Goal: Complete application form: Complete application form

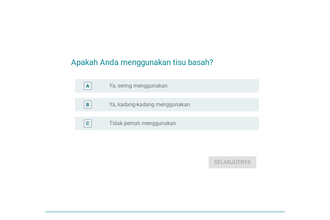
click at [184, 83] on div "radio_button_unchecked Ya, sering menggunakan" at bounding box center [178, 85] width 139 height 7
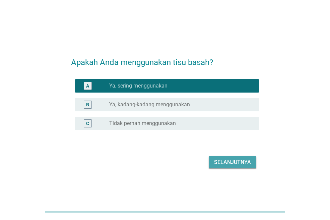
click at [231, 163] on div "Selanjutnya" at bounding box center [232, 162] width 37 height 8
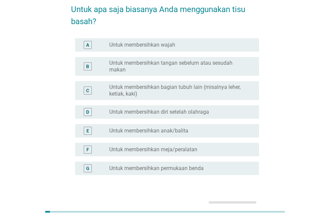
scroll to position [34, 0]
click at [178, 66] on label "Untuk membersihkan tangan sebelum atau sesudah makan" at bounding box center [178, 65] width 139 height 13
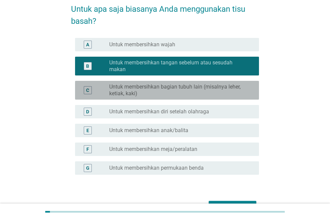
click at [192, 88] on label "Untuk membersihkan bagian tubuh lain (misalnya leher, ketiak, kaki)" at bounding box center [178, 89] width 139 height 13
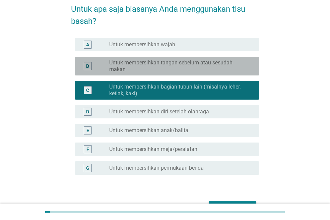
click at [178, 67] on label "Untuk membersihkan tangan sebelum atau sesudah makan" at bounding box center [178, 65] width 139 height 13
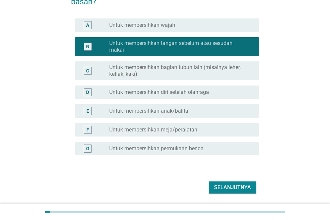
scroll to position [74, 0]
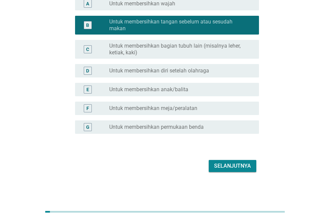
click at [235, 167] on div "Selanjutnya" at bounding box center [232, 166] width 37 height 8
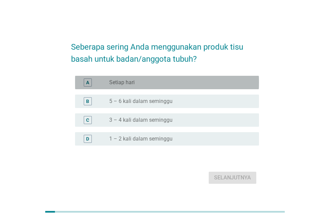
click at [158, 81] on div "radio_button_unchecked Setiap hari" at bounding box center [178, 82] width 139 height 7
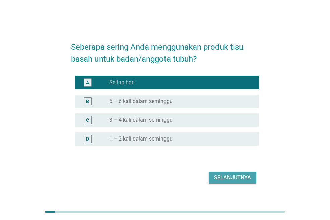
click at [232, 176] on div "Selanjutnya" at bounding box center [232, 178] width 37 height 8
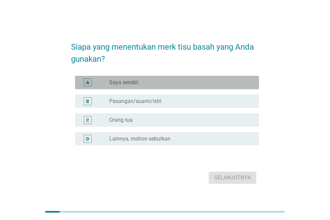
click at [166, 85] on div "radio_button_unchecked Saya sendiri" at bounding box center [178, 82] width 139 height 7
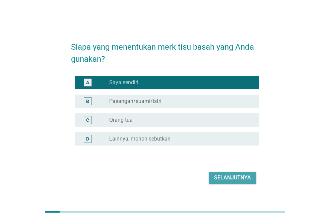
click at [230, 179] on div "Selanjutnya" at bounding box center [232, 178] width 37 height 8
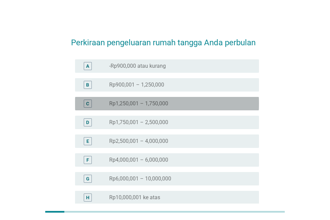
click at [173, 105] on div "radio_button_unchecked Rp1,250,001 – 1,750,000" at bounding box center [178, 103] width 139 height 7
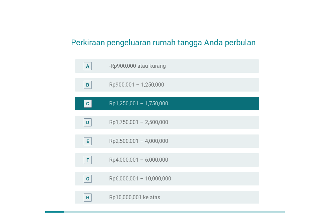
scroll to position [70, 0]
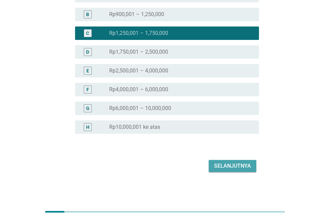
click at [223, 163] on div "Selanjutnya" at bounding box center [232, 166] width 37 height 8
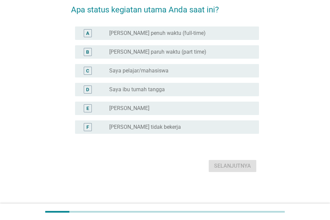
scroll to position [0, 0]
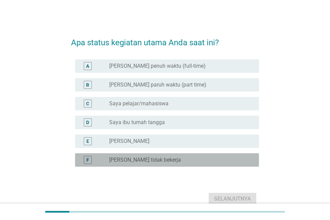
click at [161, 161] on div "radio_button_unchecked Saya tidak bekerja" at bounding box center [178, 160] width 139 height 7
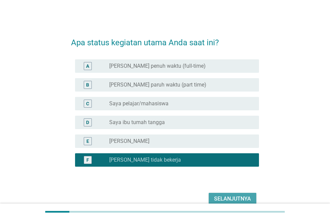
click at [229, 198] on div "Selanjutnya" at bounding box center [232, 199] width 37 height 8
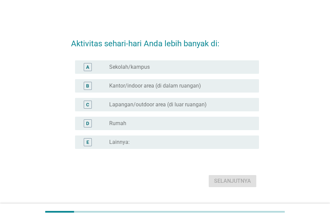
click at [140, 114] on div "D radio_button_unchecked Rumah" at bounding box center [165, 123] width 188 height 19
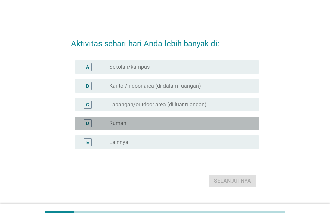
click at [145, 120] on div "radio_button_unchecked Rumah" at bounding box center [178, 123] width 139 height 7
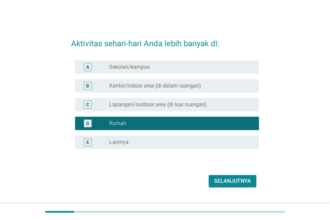
click at [218, 184] on div "Selanjutnya" at bounding box center [232, 181] width 37 height 8
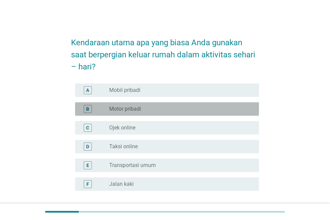
click at [129, 105] on div "radio_button_unchecked Motor pribadi" at bounding box center [181, 109] width 144 height 8
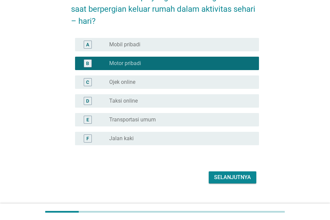
scroll to position [57, 0]
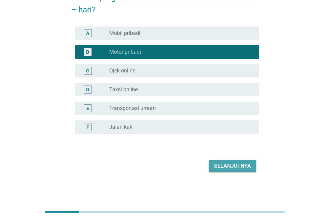
click at [228, 166] on div "Selanjutnya" at bounding box center [232, 166] width 37 height 8
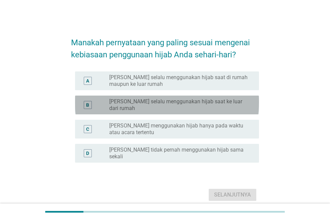
click at [187, 101] on label "[PERSON_NAME] selalu menggunakan hijab saat ke luar dari rumah" at bounding box center [178, 104] width 139 height 13
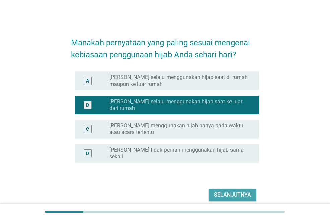
click at [236, 191] on div "Selanjutnya" at bounding box center [232, 195] width 37 height 8
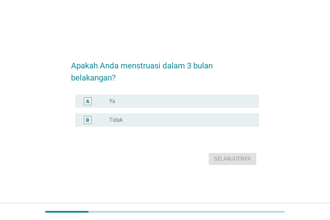
click at [185, 101] on div "radio_button_unchecked Ya" at bounding box center [178, 101] width 139 height 7
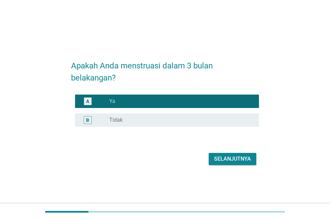
click at [231, 155] on div "Selanjutnya" at bounding box center [232, 159] width 37 height 8
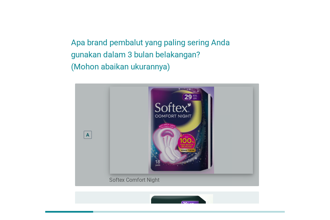
click at [244, 87] on img at bounding box center [181, 129] width 143 height 87
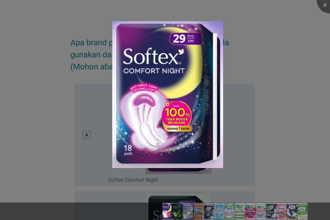
click at [266, 47] on div at bounding box center [165, 110] width 330 height 220
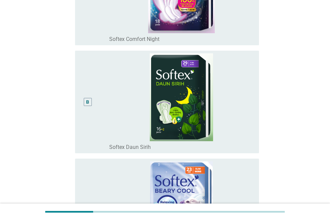
scroll to position [141, 0]
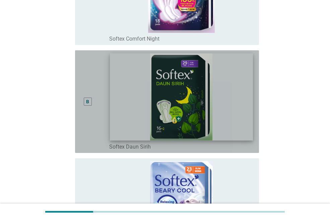
click at [217, 109] on img at bounding box center [181, 96] width 143 height 87
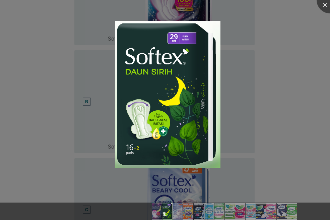
click at [270, 111] on div at bounding box center [165, 110] width 330 height 220
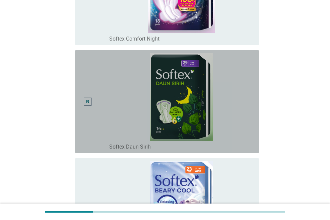
click at [91, 105] on div "B" at bounding box center [88, 102] width 8 height 8
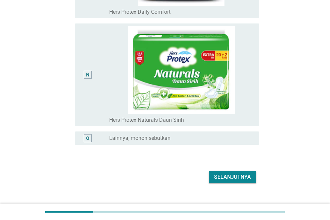
scroll to position [1476, 0]
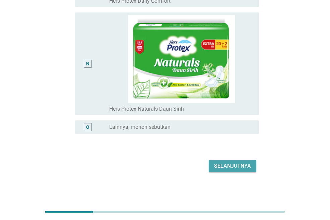
click at [220, 169] on div "Selanjutnya" at bounding box center [232, 166] width 37 height 8
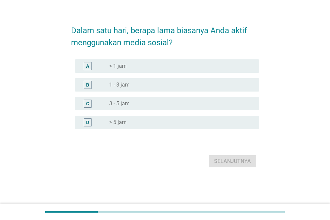
scroll to position [0, 0]
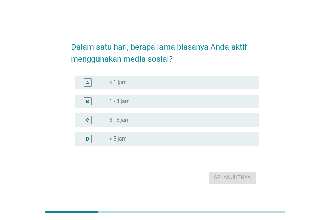
click at [156, 123] on div "radio_button_unchecked 3 - 5 jam" at bounding box center [178, 120] width 139 height 7
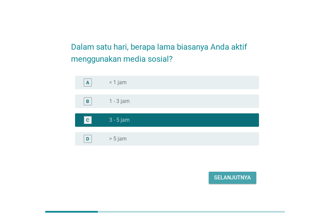
click at [228, 183] on button "Selanjutnya" at bounding box center [233, 178] width 48 height 12
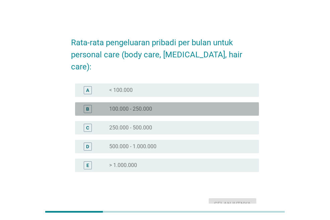
click at [162, 105] on div "radio_button_unchecked 100.000 - 250.000" at bounding box center [181, 109] width 144 height 8
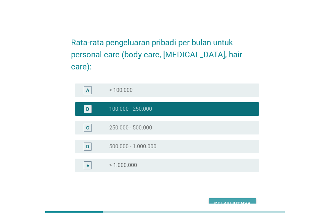
click at [217, 200] on div "Selanjutnya" at bounding box center [232, 204] width 37 height 8
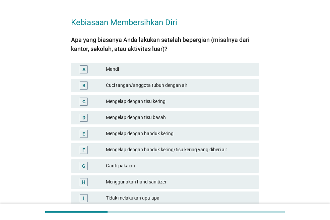
scroll to position [21, 0]
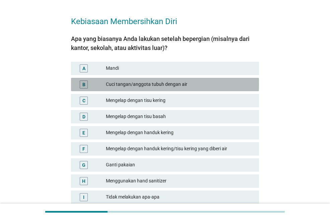
click at [165, 85] on div "Cuci tangan/anggota tubuh dengan air" at bounding box center [180, 84] width 148 height 8
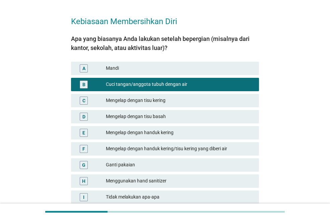
scroll to position [78, 0]
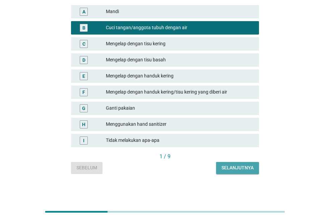
click at [231, 165] on div "Selanjutnya" at bounding box center [238, 167] width 32 height 7
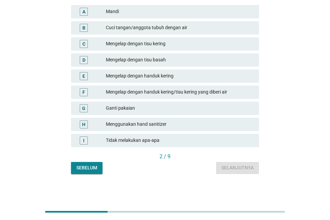
scroll to position [0, 0]
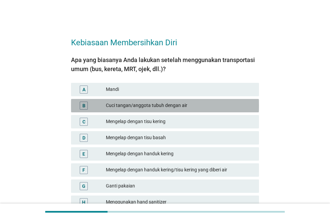
click at [174, 106] on div "Cuci tangan/anggota tubuh dengan air" at bounding box center [180, 106] width 148 height 8
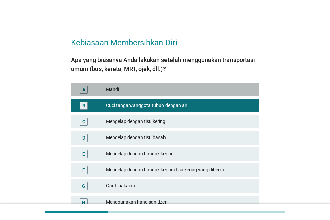
click at [165, 91] on div "Mandi" at bounding box center [180, 89] width 148 height 8
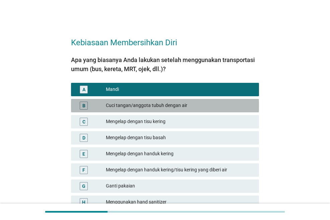
click at [170, 107] on div "Cuci tangan/anggota tubuh dengan air" at bounding box center [180, 106] width 148 height 8
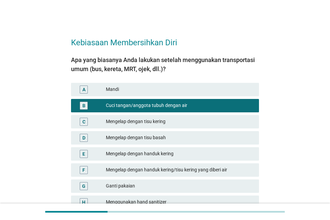
scroll to position [78, 0]
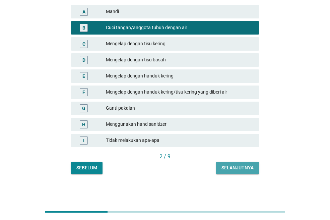
click at [234, 169] on div "Selanjutnya" at bounding box center [238, 167] width 32 height 7
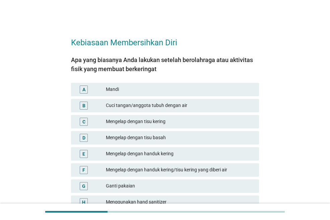
click at [147, 91] on div "Mandi" at bounding box center [180, 89] width 148 height 8
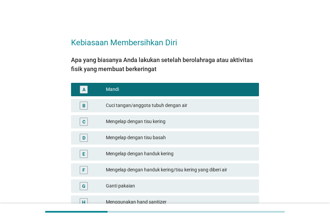
scroll to position [78, 0]
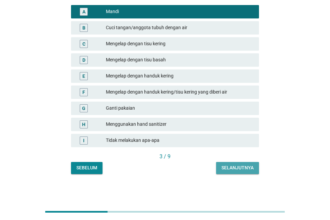
click at [238, 170] on div "Selanjutnya" at bounding box center [238, 167] width 32 height 7
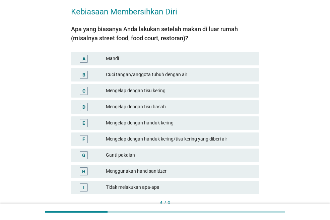
scroll to position [33, 0]
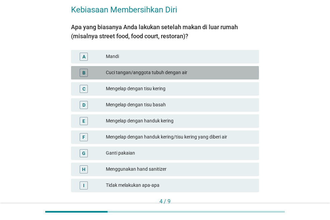
click at [158, 66] on div "B Cuci tangan/anggota tubuh dengan air" at bounding box center [165, 72] width 188 height 13
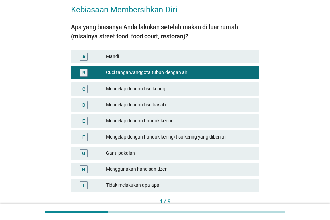
scroll to position [78, 0]
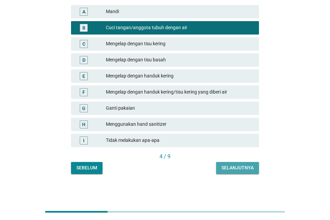
click at [235, 163] on button "Selanjutnya" at bounding box center [237, 168] width 43 height 12
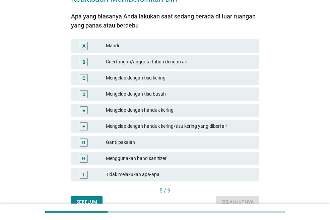
scroll to position [45, 0]
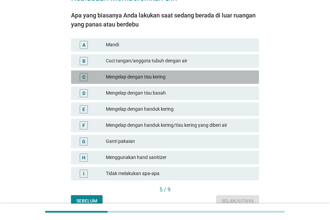
click at [165, 74] on div "Mengelap dengan tisu kering" at bounding box center [180, 77] width 148 height 8
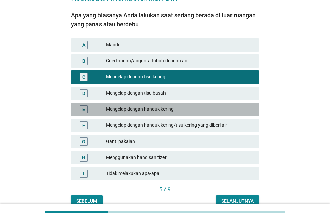
click at [183, 108] on div "Mengelap dengan handuk kering" at bounding box center [180, 109] width 148 height 8
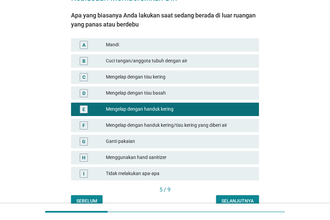
click at [200, 77] on div "Mengelap dengan tisu kering" at bounding box center [180, 77] width 148 height 8
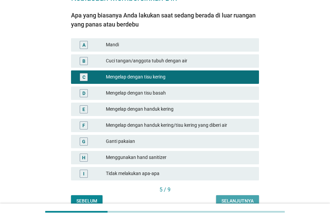
click at [246, 197] on button "Selanjutnya" at bounding box center [237, 201] width 43 height 12
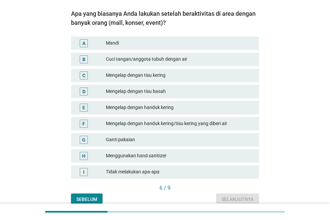
scroll to position [47, 0]
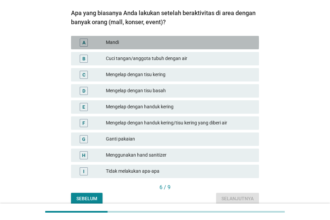
click at [157, 41] on div "Mandi" at bounding box center [180, 43] width 148 height 8
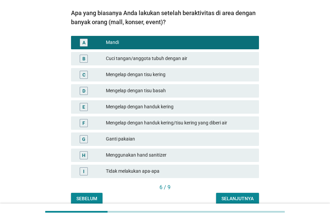
click at [233, 198] on div "Selanjutnya" at bounding box center [238, 198] width 32 height 7
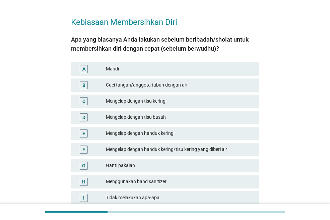
scroll to position [21, 0]
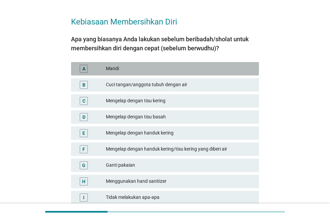
click at [155, 73] on div "A Mandi" at bounding box center [165, 68] width 188 height 13
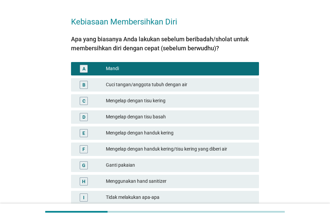
scroll to position [78, 0]
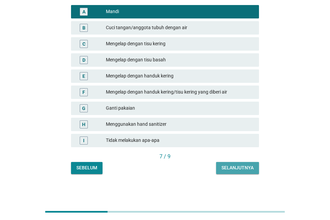
click at [228, 170] on div "Selanjutnya" at bounding box center [238, 167] width 32 height 7
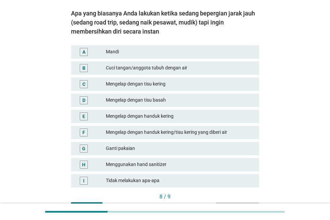
scroll to position [47, 0]
click at [185, 146] on div "Ganti pakaian" at bounding box center [180, 148] width 148 height 8
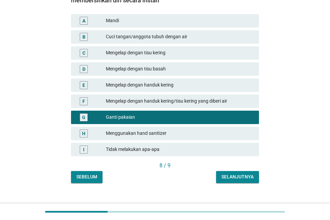
scroll to position [78, 0]
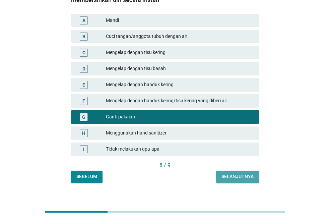
click at [239, 178] on div "Selanjutnya" at bounding box center [238, 176] width 32 height 7
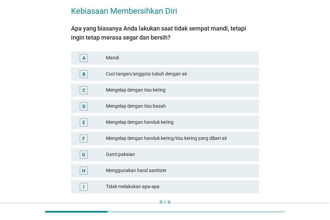
scroll to position [35, 0]
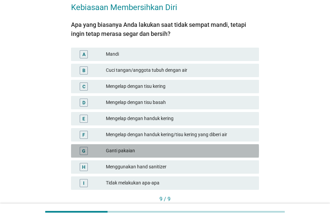
click at [144, 149] on div "Ganti pakaian" at bounding box center [180, 151] width 148 height 8
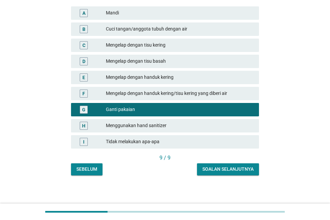
scroll to position [78, 0]
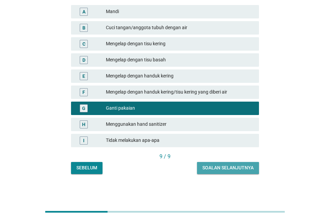
click at [211, 164] on button "Soalan selanjutnya" at bounding box center [228, 168] width 62 height 12
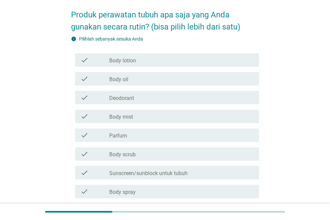
scroll to position [28, 0]
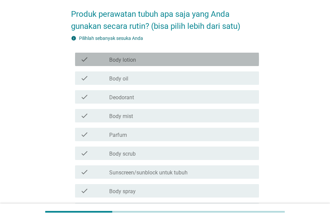
click at [141, 61] on div "check_box_outline_blank Body lotion" at bounding box center [181, 59] width 144 height 8
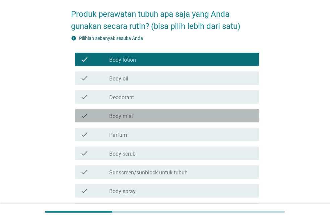
click at [155, 116] on div "check_box_outline_blank Body mist" at bounding box center [181, 116] width 144 height 8
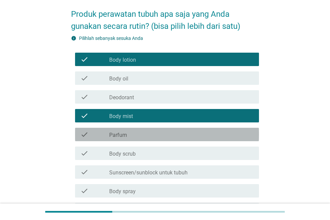
click at [158, 136] on div "check_box_outline_blank Parfum" at bounding box center [181, 134] width 144 height 8
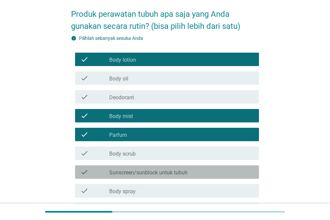
click at [166, 171] on label "Sunscreen/sunblock untuk tubuh" at bounding box center [148, 172] width 78 height 7
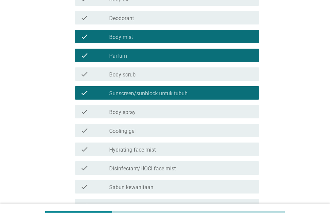
scroll to position [108, 0]
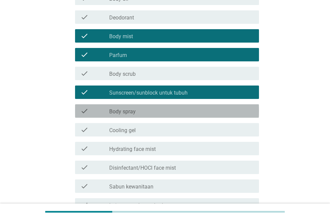
click at [145, 110] on div "check_box_outline_blank Body spray" at bounding box center [181, 111] width 144 height 8
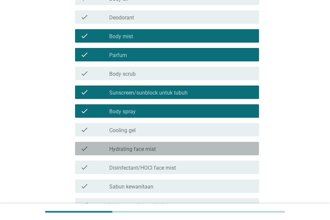
click at [160, 152] on div "check_box_outline_blank Hydrating face mist" at bounding box center [181, 148] width 144 height 8
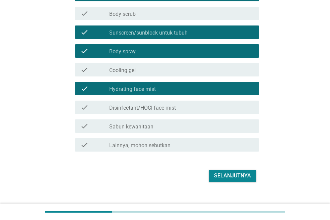
scroll to position [177, 0]
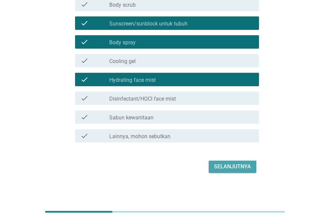
click at [222, 165] on div "Selanjutnya" at bounding box center [232, 167] width 37 height 8
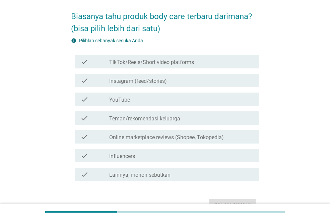
scroll to position [29, 0]
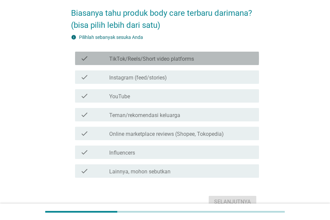
click at [154, 57] on label "TikTok/Reels/Short video platforms" at bounding box center [151, 59] width 85 height 7
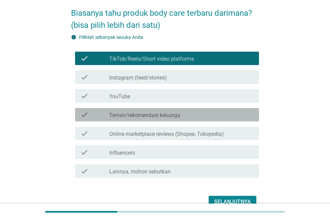
click at [183, 111] on div "check_box_outline_blank Teman/rekomendasi keluarga" at bounding box center [181, 115] width 144 height 8
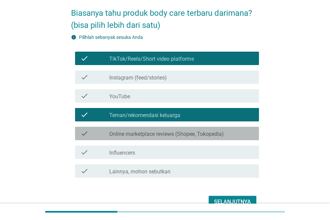
click at [192, 134] on label "Online marketplace reviews (Shopee, Tokopedia)" at bounding box center [166, 134] width 115 height 7
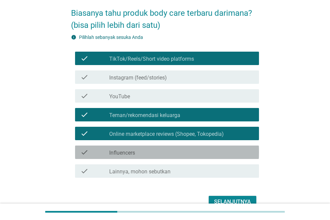
click at [207, 159] on div "check check_box_outline_blank Influencers" at bounding box center [167, 151] width 184 height 13
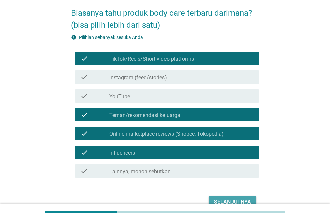
click at [232, 196] on button "Selanjutnya" at bounding box center [233, 202] width 48 height 12
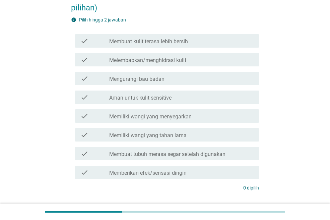
scroll to position [59, 0]
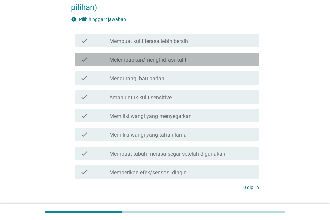
click at [153, 56] on div "check_box_outline_blank Melembabkan/menghidrasi kulit" at bounding box center [181, 59] width 144 height 8
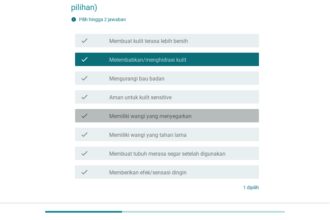
click at [168, 121] on div "check check_box_outline_blank Memiliki wangi yang menyegarkan" at bounding box center [167, 115] width 184 height 13
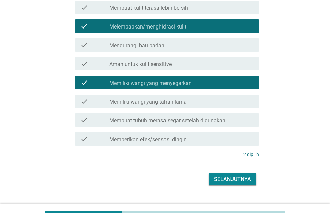
scroll to position [106, 0]
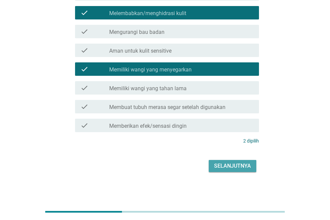
click at [230, 163] on div "Selanjutnya" at bounding box center [232, 166] width 37 height 8
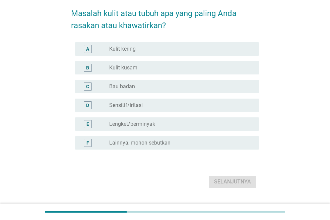
scroll to position [30, 0]
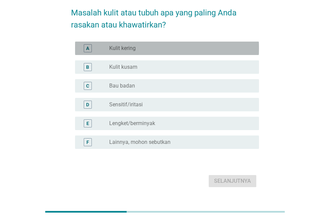
click at [152, 49] on div "radio_button_unchecked Kulit kering" at bounding box center [178, 48] width 139 height 7
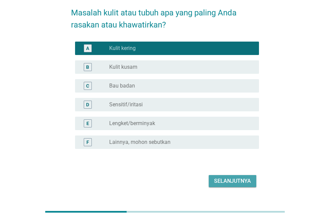
click at [217, 179] on div "Selanjutnya" at bounding box center [232, 181] width 37 height 8
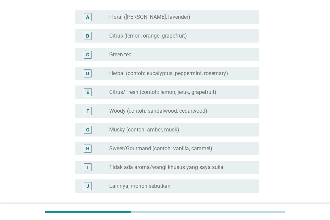
scroll to position [62, 0]
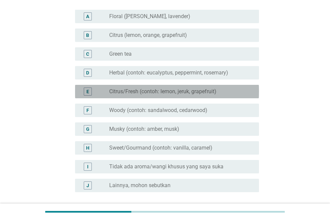
click at [177, 95] on div "radio_button_unchecked Citrus/Fresh (contoh: lemon, jeruk, grapefruit)" at bounding box center [181, 91] width 144 height 8
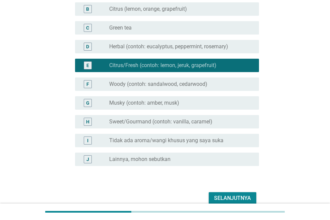
scroll to position [88, 0]
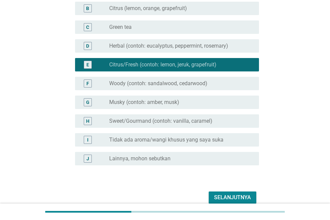
click at [228, 190] on div "Selanjutnya" at bounding box center [165, 197] width 188 height 16
click at [225, 195] on div "Selanjutnya" at bounding box center [232, 197] width 37 height 8
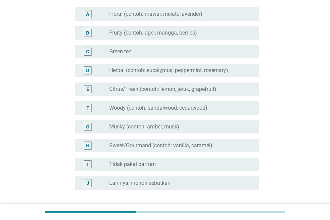
scroll to position [74, 0]
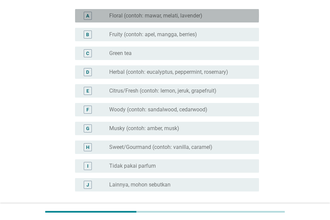
click at [169, 17] on label "Floral (contoh: mawar, melati, lavender)" at bounding box center [155, 15] width 93 height 7
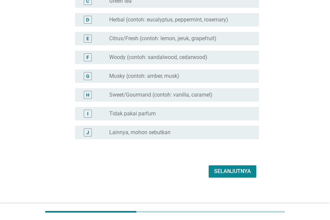
scroll to position [132, 0]
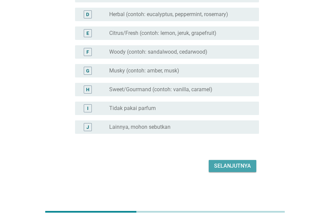
click at [241, 164] on div "Selanjutnya" at bounding box center [232, 166] width 37 height 8
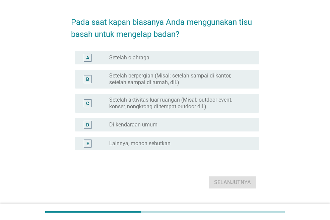
scroll to position [21, 0]
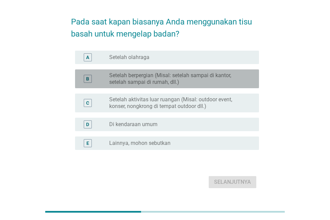
click at [181, 80] on label "Setelah berpergian (Misal: setelah sampai di kantor, setelah sampai di rumah, d…" at bounding box center [178, 78] width 139 height 13
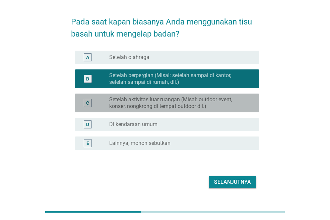
click at [192, 105] on label "Setelah aktivitas luar ruangan (Misal: outdoor event, konser, nongkrong di temp…" at bounding box center [178, 102] width 139 height 13
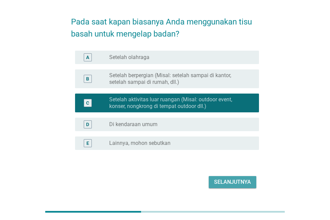
click at [238, 185] on div "Selanjutnya" at bounding box center [232, 182] width 37 height 8
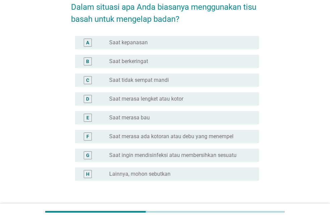
scroll to position [36, 0]
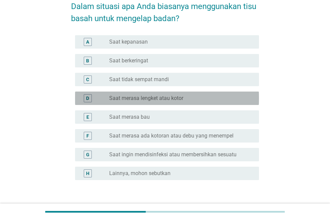
click at [188, 101] on div "radio_button_unchecked Saat merasa lengket atau kotor" at bounding box center [178, 98] width 139 height 7
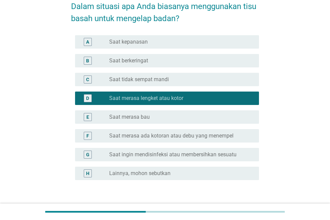
scroll to position [82, 0]
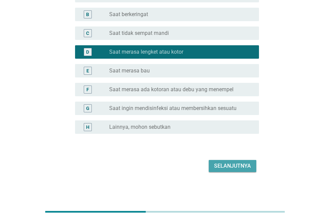
click at [238, 166] on div "Selanjutnya" at bounding box center [232, 166] width 37 height 8
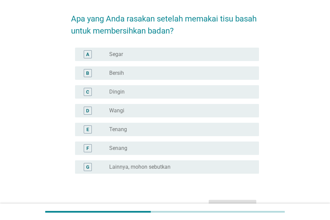
scroll to position [24, 0]
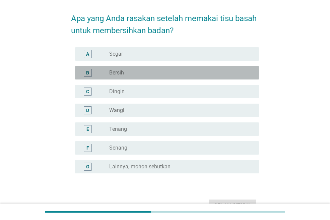
click at [168, 68] on div "B radio_button_unchecked Bersih" at bounding box center [167, 72] width 184 height 13
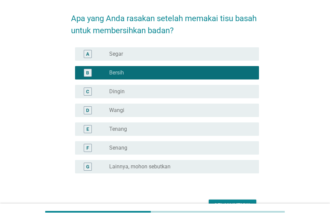
click at [195, 136] on div "E radio_button_unchecked Tenang" at bounding box center [165, 129] width 188 height 19
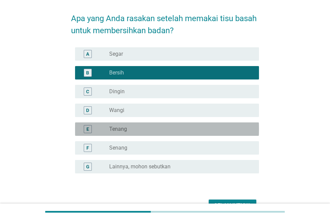
click at [192, 131] on div "radio_button_unchecked Tenang" at bounding box center [178, 129] width 139 height 7
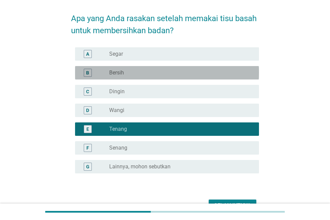
click at [175, 72] on div "radio_button_unchecked Bersih" at bounding box center [178, 72] width 139 height 7
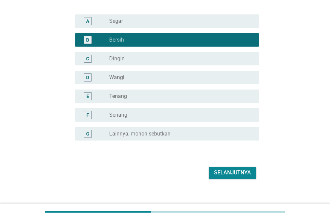
scroll to position [59, 0]
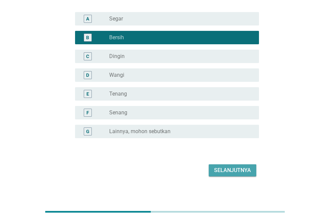
click at [230, 171] on div "Selanjutnya" at bounding box center [232, 170] width 37 height 8
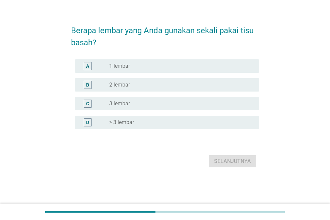
scroll to position [0, 0]
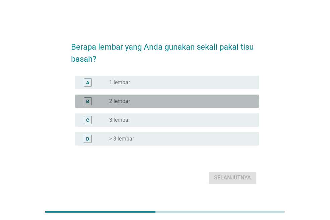
click at [138, 96] on div "B radio_button_unchecked 2 lembar" at bounding box center [167, 101] width 184 height 13
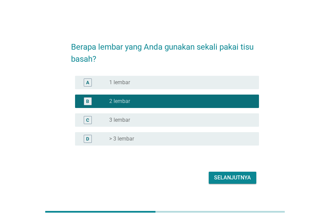
click at [224, 171] on div "Selanjutnya" at bounding box center [165, 178] width 188 height 16
click at [230, 178] on div "Selanjutnya" at bounding box center [232, 178] width 37 height 8
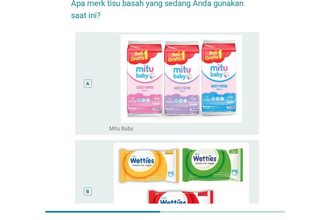
scroll to position [40, 0]
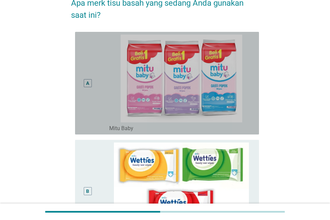
click at [87, 79] on div "A" at bounding box center [88, 83] width 8 height 8
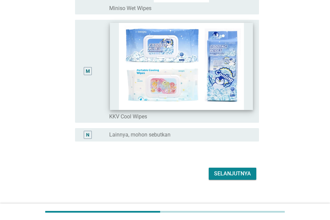
scroll to position [1331, 0]
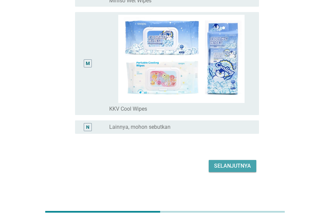
click at [226, 163] on div "Selanjutnya" at bounding box center [232, 166] width 37 height 8
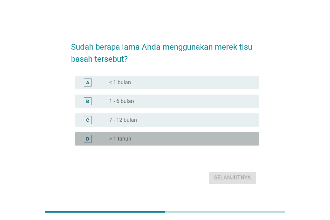
click at [170, 136] on div "radio_button_unchecked > 1 tahun" at bounding box center [178, 138] width 139 height 7
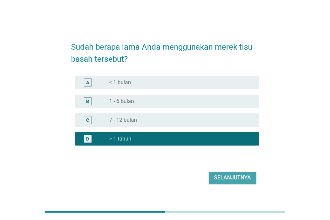
click at [223, 175] on div "Selanjutnya" at bounding box center [232, 178] width 37 height 8
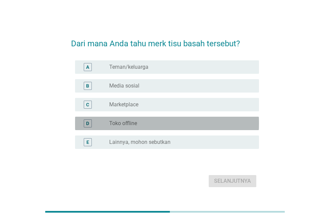
click at [145, 126] on div "radio_button_unchecked Toko offline" at bounding box center [178, 123] width 139 height 7
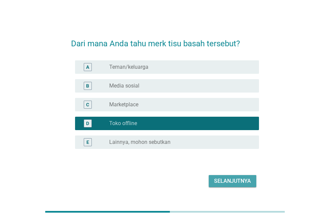
click at [233, 183] on div "Selanjutnya" at bounding box center [232, 181] width 37 height 8
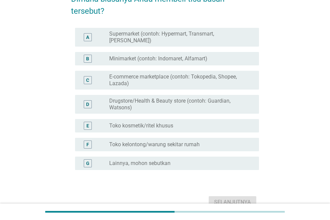
scroll to position [44, 0]
click at [180, 55] on label "Minimarket (contoh: Indomaret, Alfamart)" at bounding box center [158, 58] width 98 height 7
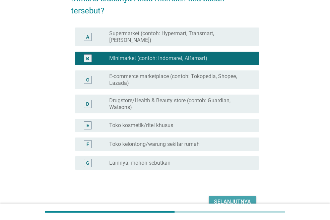
click at [230, 198] on div "Selanjutnya" at bounding box center [232, 202] width 37 height 8
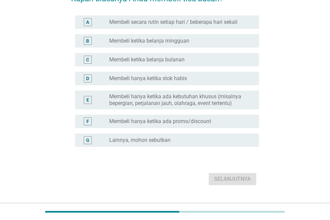
scroll to position [0, 0]
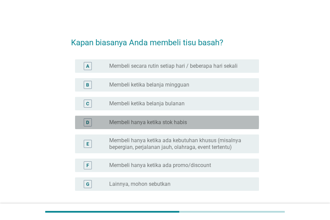
click at [188, 124] on div "radio_button_unchecked Membeli hanya ketika stok habis" at bounding box center [178, 122] width 139 height 7
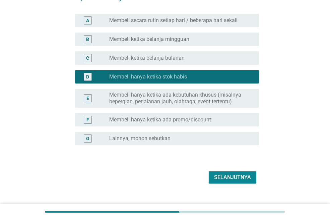
scroll to position [57, 0]
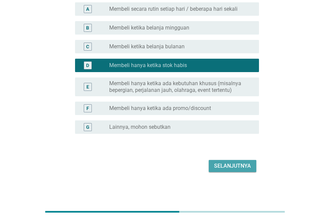
click at [238, 166] on div "Selanjutnya" at bounding box center [232, 166] width 37 height 8
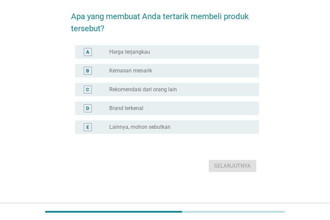
scroll to position [0, 0]
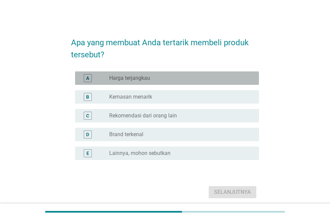
click at [179, 76] on div "radio_button_unchecked Harga terjangkau" at bounding box center [178, 78] width 139 height 7
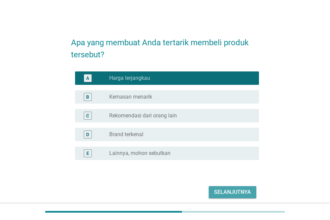
click at [223, 187] on button "Selanjutnya" at bounding box center [233, 192] width 48 height 12
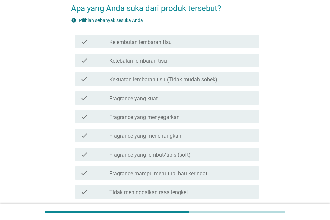
scroll to position [38, 0]
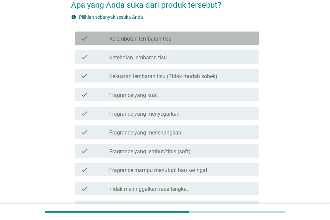
click at [136, 38] on label "Kelembutan lembaran tisu" at bounding box center [140, 39] width 62 height 7
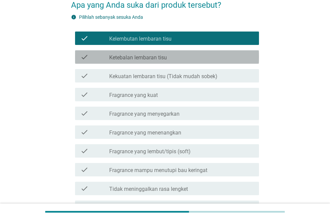
click at [146, 60] on label "Ketebalan lembaran tisu" at bounding box center [138, 57] width 58 height 7
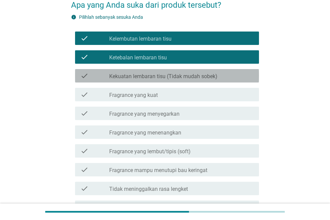
click at [157, 75] on label "Kekuatan lembaran tisu (Tidak mudah sobek)" at bounding box center [163, 76] width 108 height 7
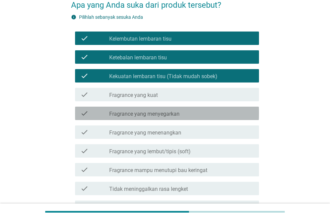
click at [171, 116] on label "Fragrance yang menyegarkan" at bounding box center [144, 114] width 70 height 7
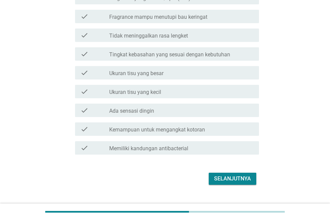
scroll to position [191, 0]
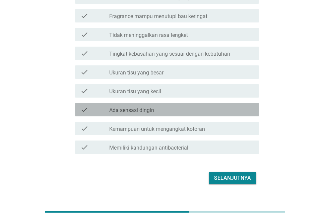
click at [175, 112] on div "check_box_outline_blank Ada sensasi dingin" at bounding box center [181, 110] width 144 height 8
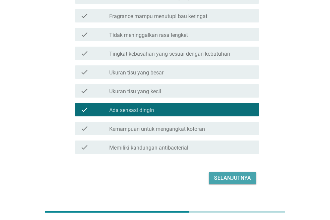
click at [233, 180] on div "Selanjutnya" at bounding box center [232, 178] width 37 height 8
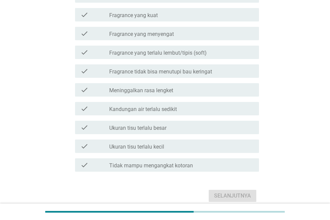
scroll to position [128, 0]
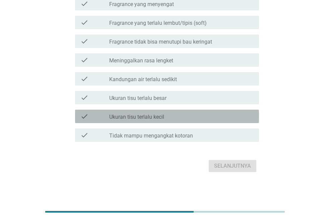
click at [189, 113] on div "check_box_outline_blank Ukuran tisu terlalu kecil" at bounding box center [181, 116] width 144 height 8
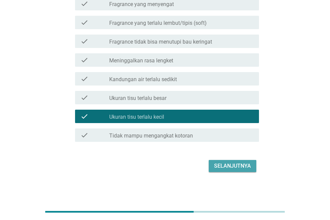
click at [224, 164] on div "Selanjutnya" at bounding box center [232, 166] width 37 height 8
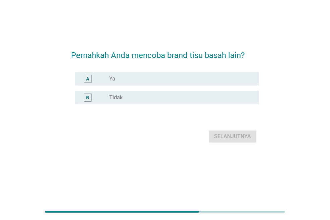
scroll to position [0, 0]
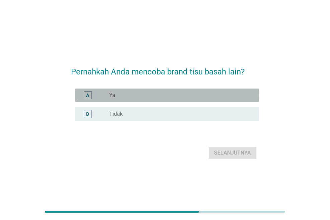
click at [176, 97] on div "radio_button_unchecked Ya" at bounding box center [178, 95] width 139 height 7
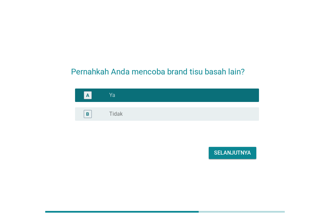
click at [230, 148] on button "Selanjutnya" at bounding box center [233, 153] width 48 height 12
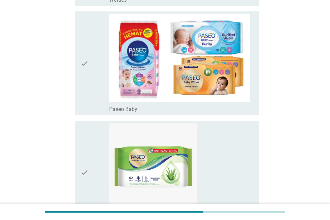
scroll to position [289, 0]
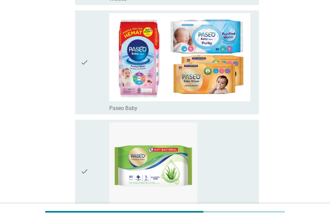
click at [89, 60] on div "check" at bounding box center [94, 62] width 29 height 98
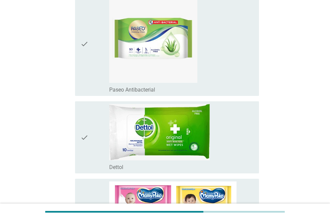
scroll to position [417, 0]
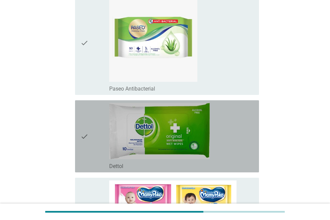
click at [94, 133] on div "check" at bounding box center [94, 136] width 29 height 67
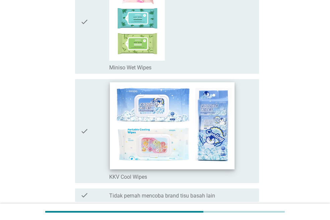
scroll to position [1335, 0]
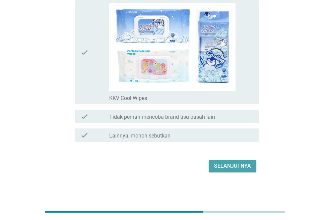
click at [232, 160] on button "Selanjutnya" at bounding box center [233, 166] width 48 height 12
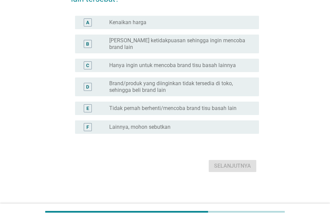
scroll to position [0, 0]
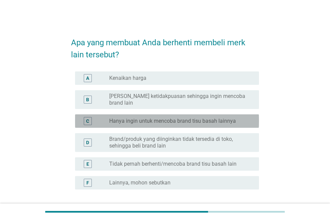
click at [153, 118] on label "Hanya ingin untuk mencoba brand tisu basah lainnya" at bounding box center [172, 121] width 127 height 7
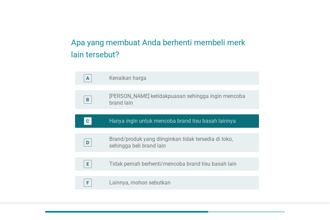
scroll to position [50, 0]
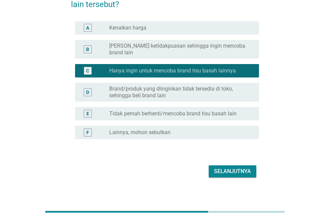
click at [232, 168] on div "Selanjutnya" at bounding box center [232, 171] width 37 height 8
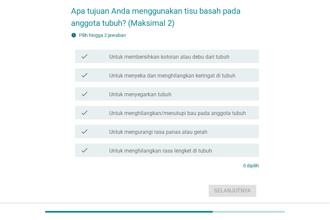
scroll to position [36, 0]
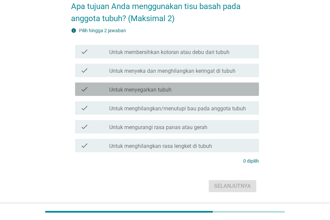
click at [185, 90] on div "check_box_outline_blank Untuk menyegarkan tubuh" at bounding box center [181, 89] width 144 height 8
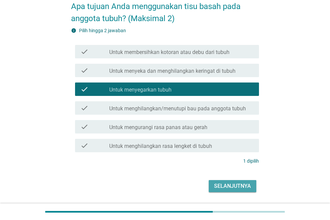
click at [240, 185] on div "Selanjutnya" at bounding box center [232, 186] width 37 height 8
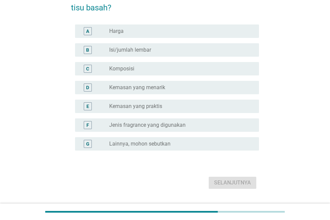
scroll to position [47, 0]
drag, startPoint x: 213, startPoint y: 22, endPoint x: 217, endPoint y: 30, distance: 8.6
click at [217, 30] on div "A radio_button_unchecked Harga" at bounding box center [165, 30] width 188 height 19
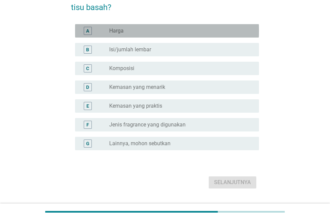
click at [217, 30] on div "radio_button_unchecked Harga" at bounding box center [178, 30] width 139 height 7
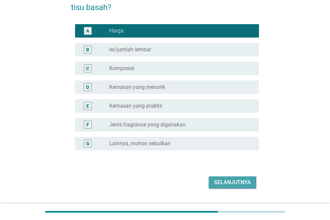
click at [243, 184] on div "Selanjutnya" at bounding box center [232, 182] width 37 height 8
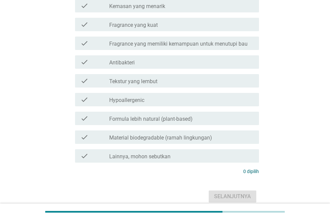
scroll to position [120, 0]
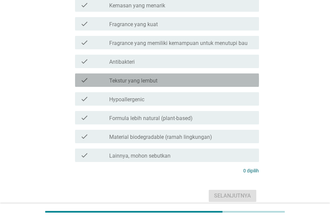
click at [148, 80] on label "Tekstur yang lembut" at bounding box center [133, 80] width 48 height 7
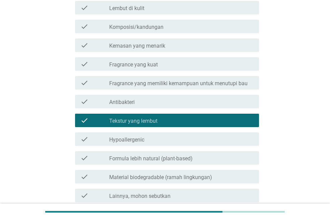
scroll to position [78, 0]
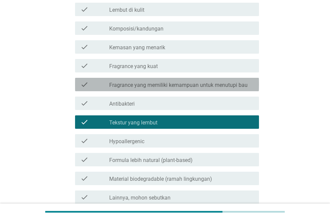
click at [148, 80] on div "check_box_outline_blank Fragrance yang memiliki kemampuan untuk menutupi bau" at bounding box center [181, 84] width 144 height 8
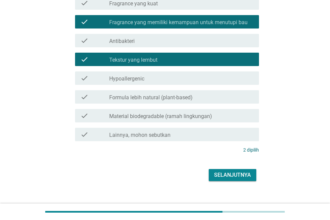
scroll to position [150, 0]
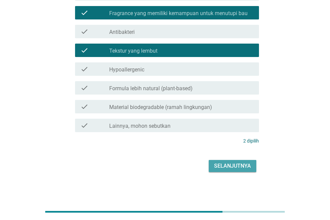
click at [226, 161] on button "Selanjutnya" at bounding box center [233, 166] width 48 height 12
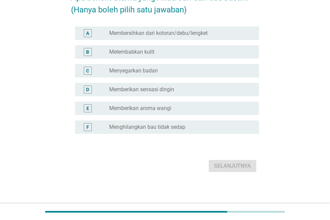
scroll to position [0, 0]
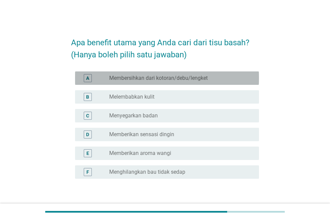
click at [188, 73] on div "A radio_button_unchecked Membersihkan dari kotoran/debu/lengket" at bounding box center [167, 77] width 184 height 13
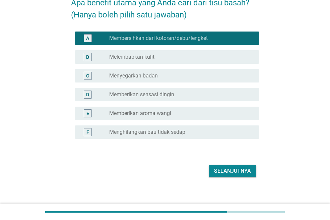
scroll to position [45, 0]
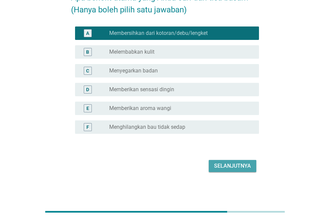
click at [236, 168] on div "Selanjutnya" at bounding box center [232, 166] width 37 height 8
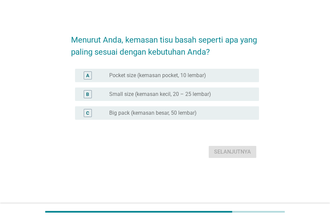
scroll to position [0, 0]
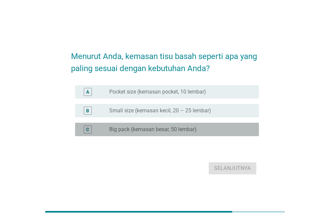
click at [180, 123] on div "C radio_button_unchecked Big pack (kemasan besar, 50 lembar)" at bounding box center [167, 129] width 184 height 13
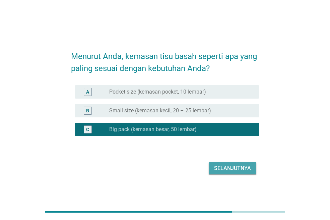
click at [242, 166] on div "Selanjutnya" at bounding box center [232, 168] width 37 height 8
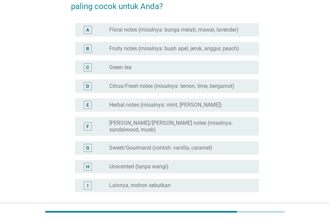
scroll to position [48, 0]
click at [155, 86] on label "Citrus/Fresh notes (misalnya: lemon, lime, bergamot)" at bounding box center [171, 86] width 125 height 7
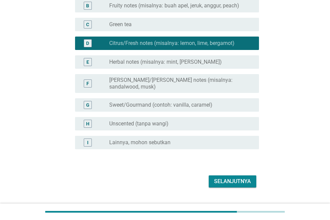
scroll to position [101, 0]
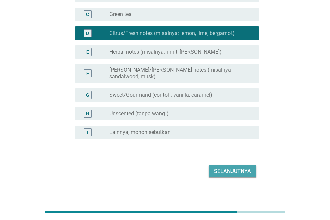
click at [226, 168] on div "Selanjutnya" at bounding box center [232, 171] width 37 height 8
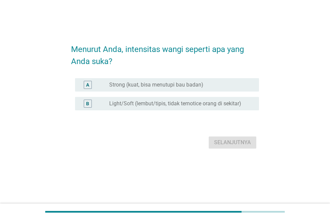
scroll to position [0, 0]
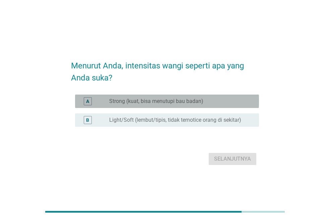
click at [153, 100] on label "Strong (kuat, bisa menutupi bau badan)" at bounding box center [156, 101] width 94 height 7
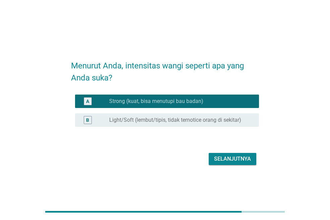
click at [226, 152] on div "Selanjutnya" at bounding box center [165, 159] width 188 height 16
click at [233, 159] on div "Selanjutnya" at bounding box center [232, 159] width 37 height 8
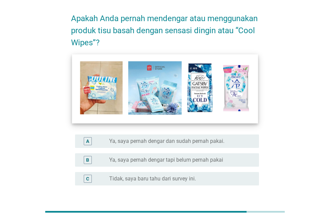
scroll to position [24, 0]
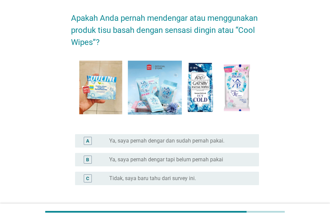
click at [190, 159] on label "Ya, saya pernah dengar tapi belum pernah pakai" at bounding box center [166, 159] width 114 height 7
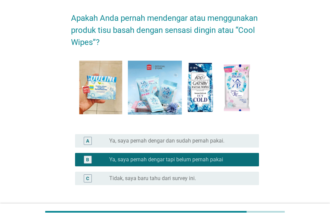
scroll to position [76, 0]
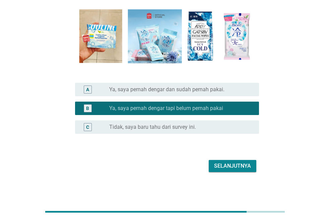
click at [230, 161] on button "Selanjutnya" at bounding box center [233, 166] width 48 height 12
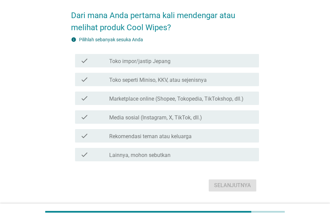
scroll to position [28, 0]
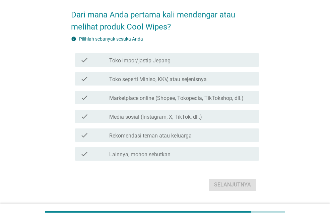
click at [185, 118] on label "Media sosial (Instagram, X, TikTok, dll.)" at bounding box center [155, 117] width 93 height 7
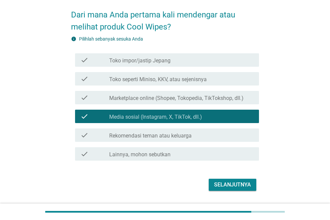
click at [233, 181] on div "Selanjutnya" at bounding box center [232, 185] width 37 height 8
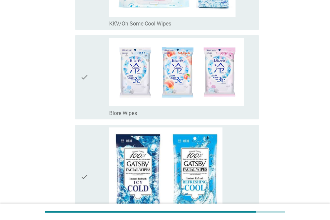
scroll to position [155, 0]
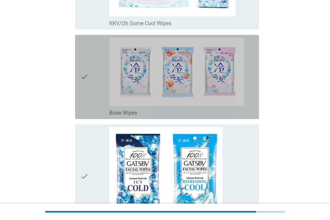
click at [86, 83] on icon "check" at bounding box center [84, 77] width 8 height 79
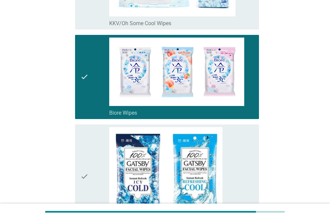
click at [98, 148] on div "check" at bounding box center [94, 176] width 29 height 98
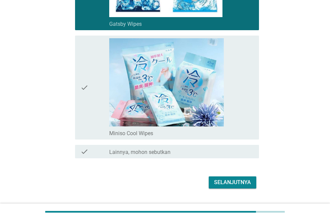
scroll to position [353, 0]
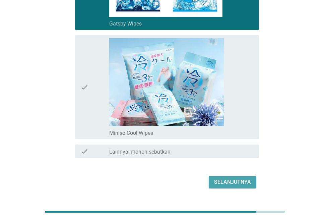
click at [221, 182] on div "Selanjutnya" at bounding box center [232, 182] width 37 height 8
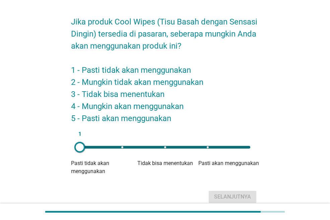
scroll to position [22, 0]
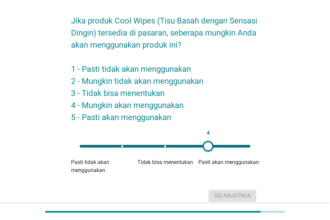
drag, startPoint x: 84, startPoint y: 141, endPoint x: 208, endPoint y: 147, distance: 124.8
click at [208, 147] on div "4" at bounding box center [208, 146] width 11 height 11
click at [245, 196] on div "Selanjutnya" at bounding box center [232, 196] width 37 height 8
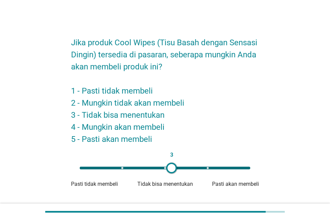
type input "4"
drag, startPoint x: 83, startPoint y: 166, endPoint x: 207, endPoint y: 170, distance: 123.7
click at [207, 170] on div at bounding box center [206, 168] width 11 height 11
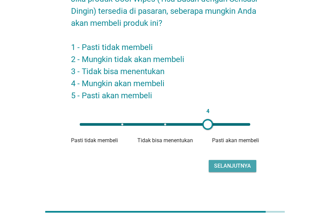
click at [229, 162] on div "Selanjutnya" at bounding box center [232, 166] width 37 height 8
